Goal: Navigation & Orientation: Go to known website

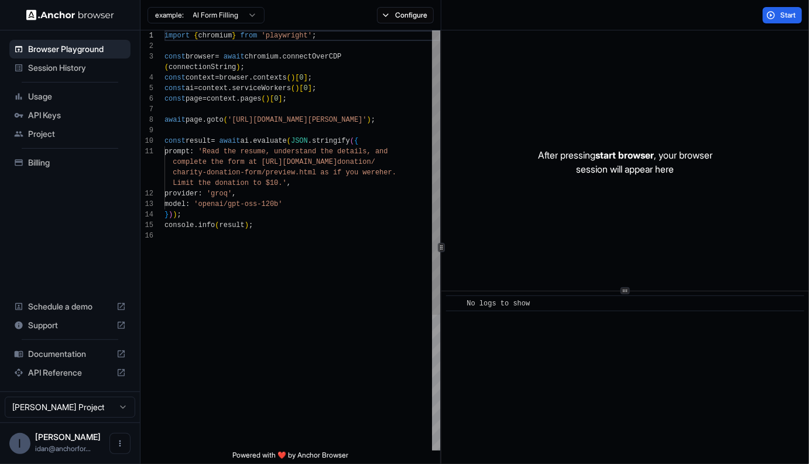
scroll to position [95, 0]
click at [112, 439] on button "Open menu" at bounding box center [119, 443] width 21 height 21
click at [103, 439] on div at bounding box center [98, 444] width 47 height 12
